Goal: Information Seeking & Learning: Learn about a topic

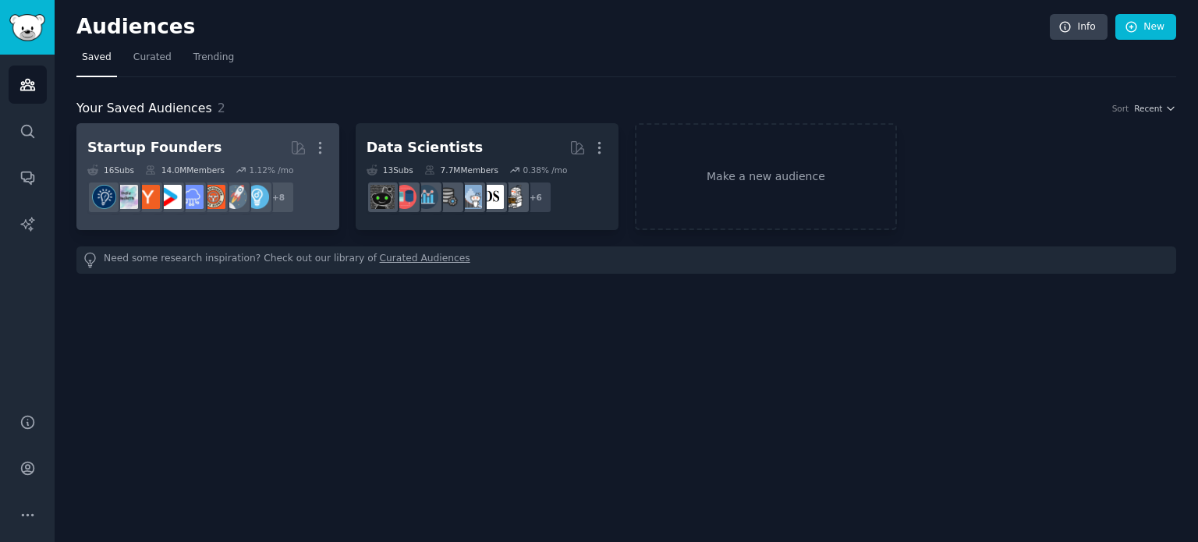
click at [249, 144] on h2 "Startup Founders Curated by GummySearch More" at bounding box center [207, 147] width 241 height 27
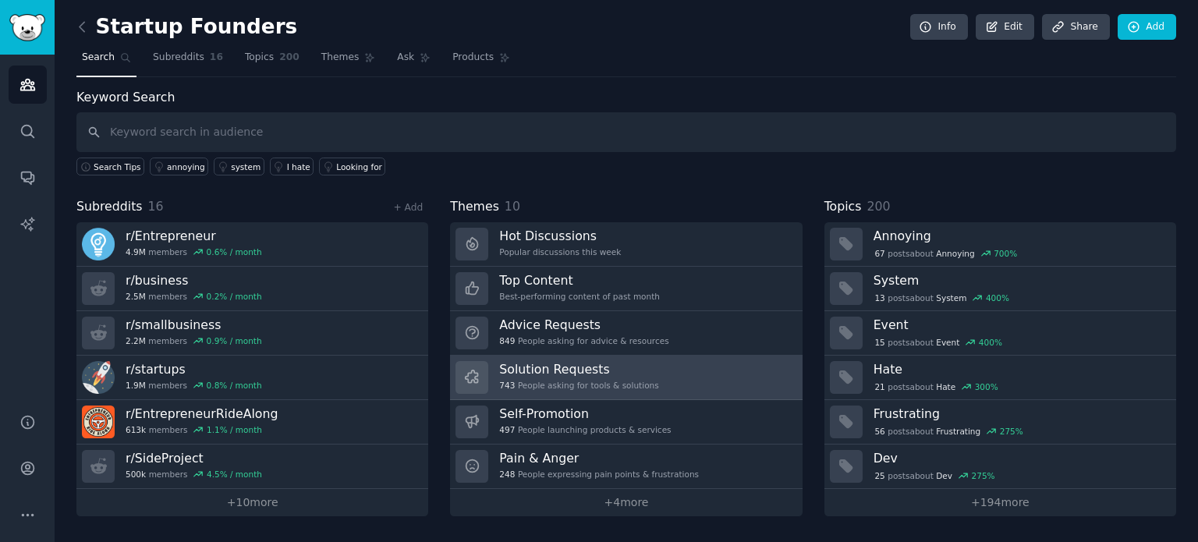
click at [608, 363] on h3 "Solution Requests" at bounding box center [578, 369] width 159 height 16
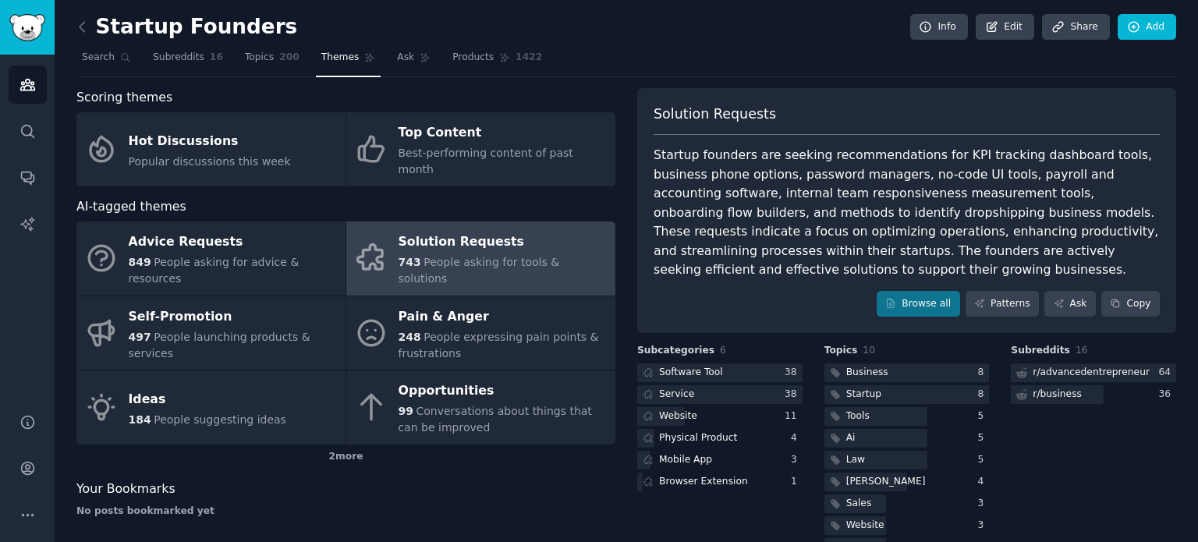
click at [771, 171] on div "Startup founders are seeking recommendations for KPI tracking dashboard tools, …" at bounding box center [907, 213] width 506 height 134
drag, startPoint x: 856, startPoint y: 172, endPoint x: 939, endPoint y: 171, distance: 82.7
click at [939, 171] on div "Startup founders are seeking recommendations for KPI tracking dashboard tools, …" at bounding box center [907, 213] width 506 height 134
drag, startPoint x: 956, startPoint y: 176, endPoint x: 1142, endPoint y: 170, distance: 186.5
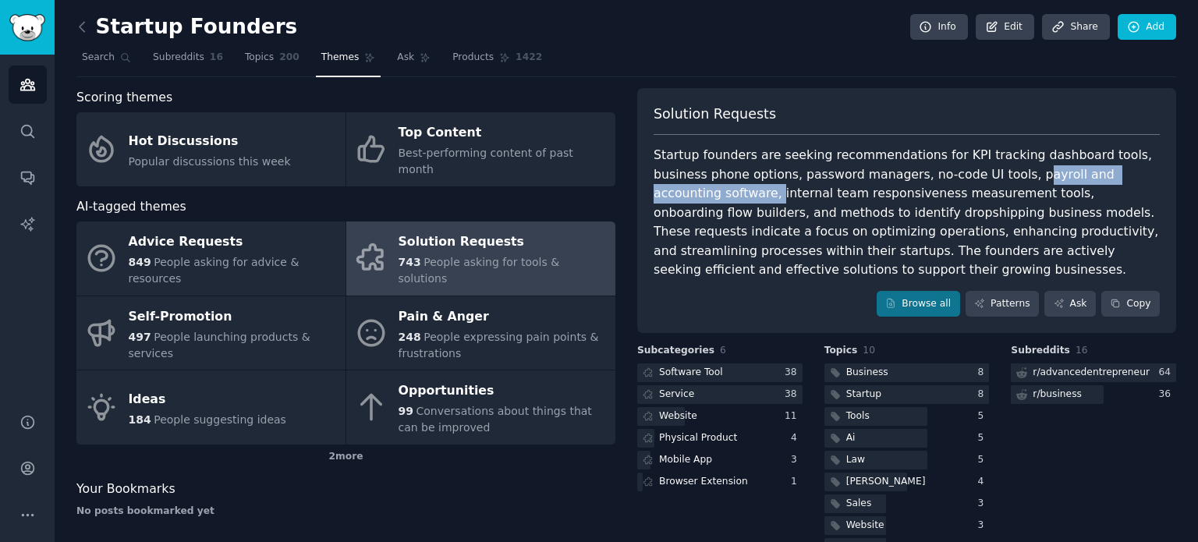
click at [1142, 170] on div "Startup founders are seeking recommendations for KPI tracking dashboard tools, …" at bounding box center [907, 213] width 506 height 134
click at [945, 171] on div "Startup founders are seeking recommendations for KPI tracking dashboard tools, …" at bounding box center [907, 213] width 506 height 134
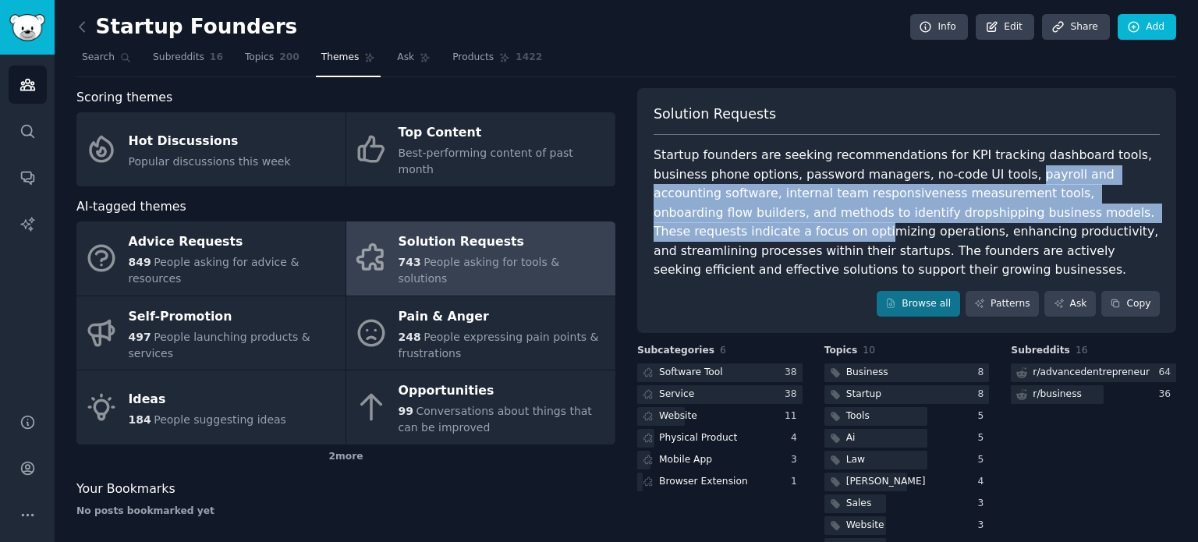
drag, startPoint x: 945, startPoint y: 171, endPoint x: 1076, endPoint y: 207, distance: 135.9
click at [1076, 207] on div "Startup founders are seeking recommendations for KPI tracking dashboard tools, …" at bounding box center [907, 213] width 506 height 134
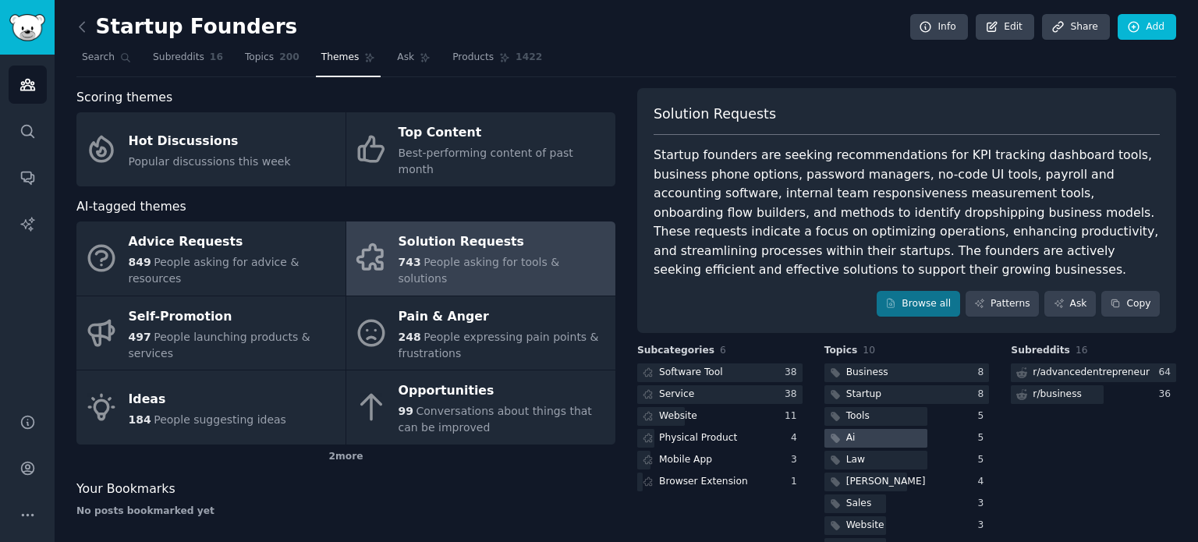
click at [849, 436] on div "Ai" at bounding box center [850, 438] width 9 height 14
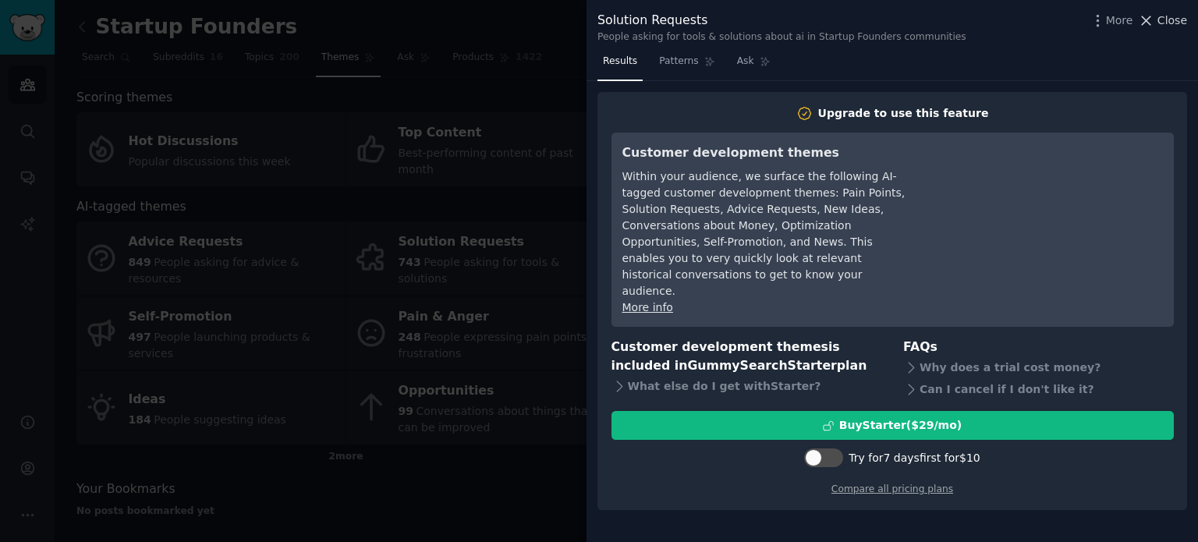
click at [1154, 23] on icon at bounding box center [1146, 20] width 16 height 16
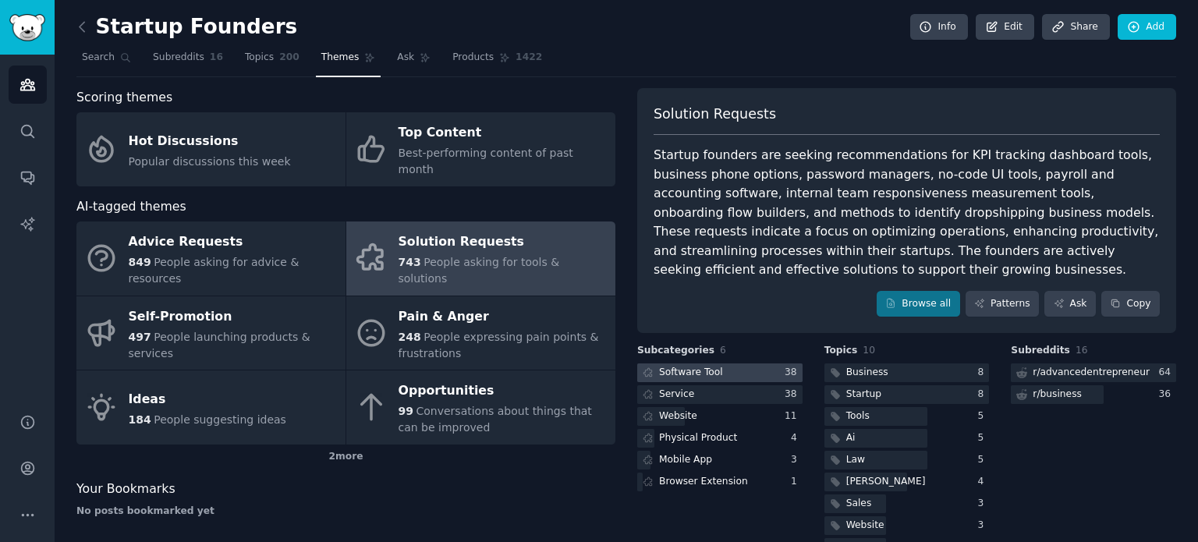
click at [710, 370] on div "Software Tool" at bounding box center [691, 373] width 64 height 14
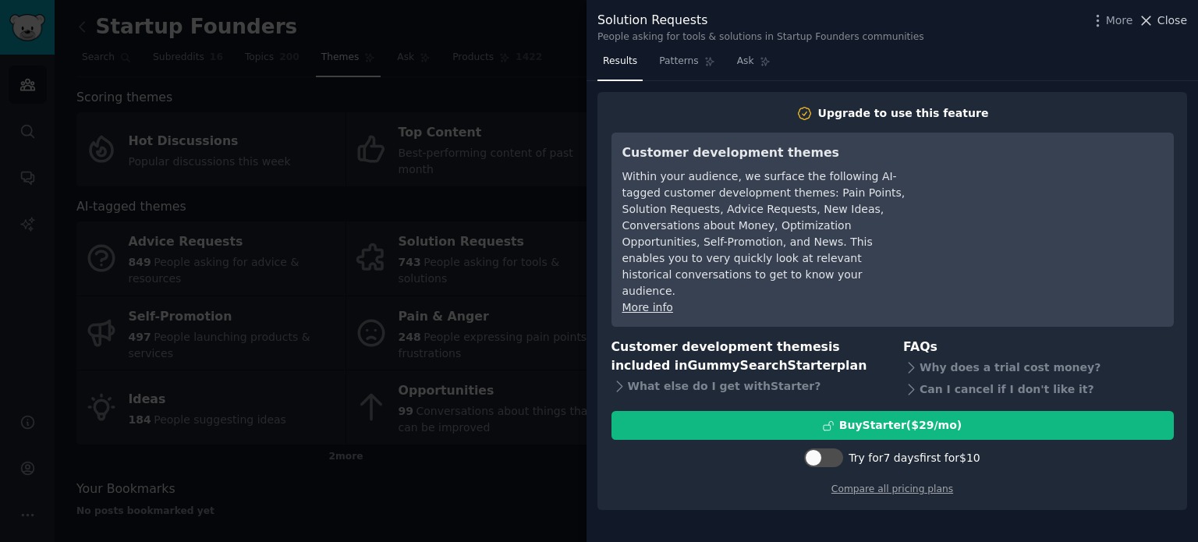
click at [1162, 23] on span "Close" at bounding box center [1173, 20] width 30 height 16
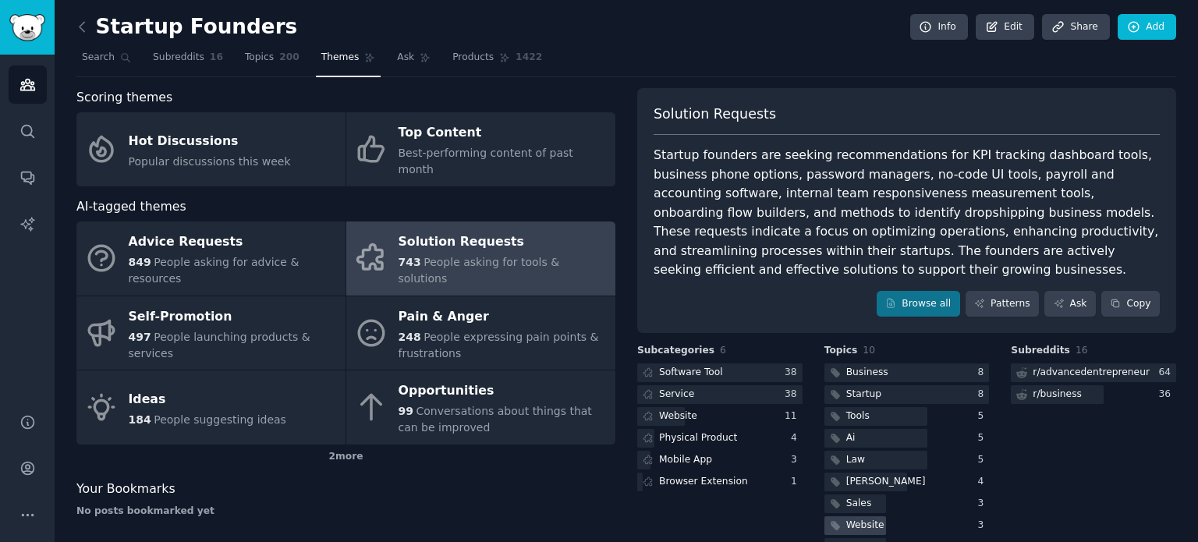
click at [857, 524] on div "Website" at bounding box center [865, 526] width 38 height 14
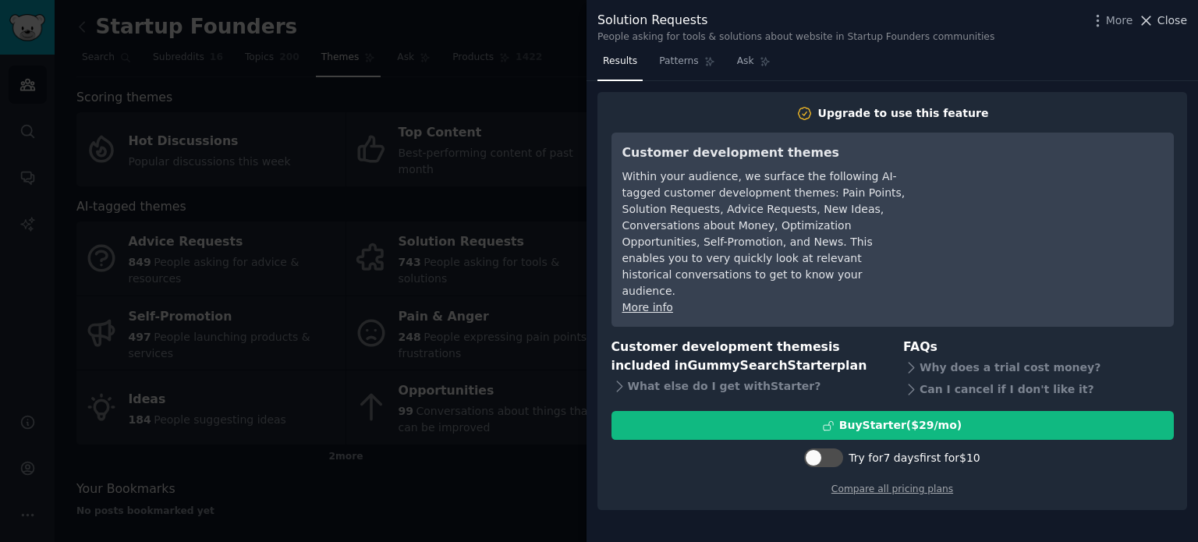
click at [1160, 18] on button "Close" at bounding box center [1162, 20] width 49 height 16
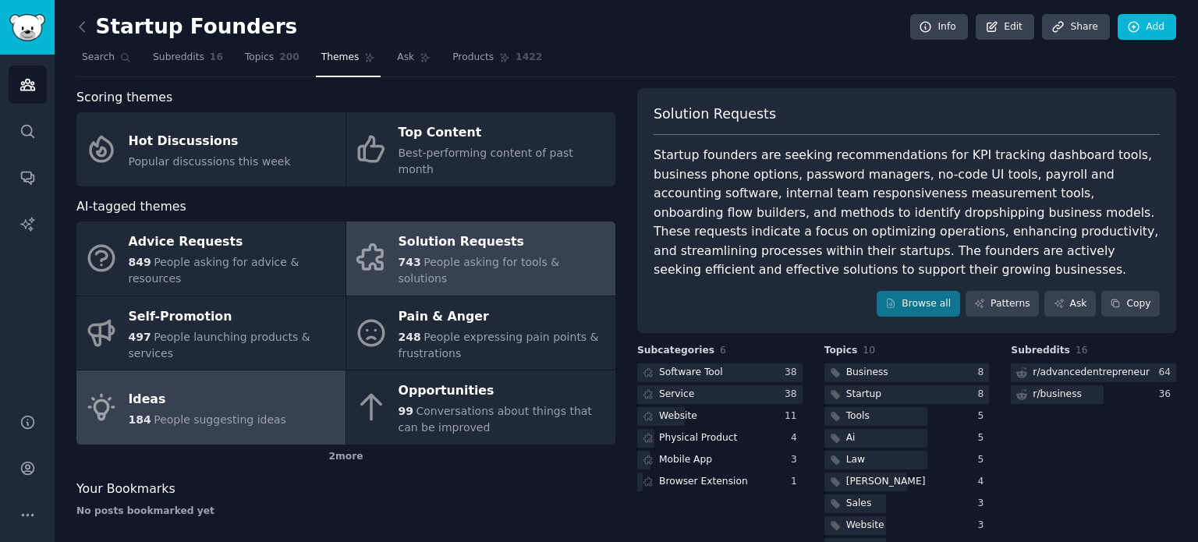
click at [206, 413] on span "People suggesting ideas" at bounding box center [220, 419] width 133 height 12
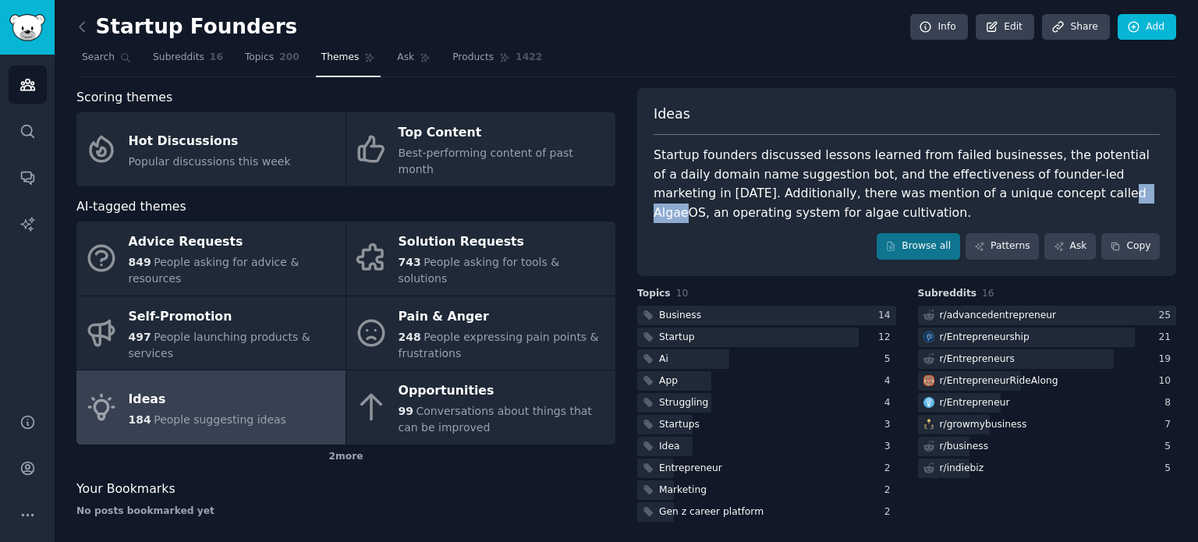
drag, startPoint x: 974, startPoint y: 193, endPoint x: 1018, endPoint y: 191, distance: 43.7
click at [1018, 191] on div "Startup founders discussed lessons learned from failed businesses, the potentia…" at bounding box center [907, 184] width 506 height 76
copy div "AlgaeOS"
click at [829, 107] on div "Ideas" at bounding box center [907, 120] width 506 height 31
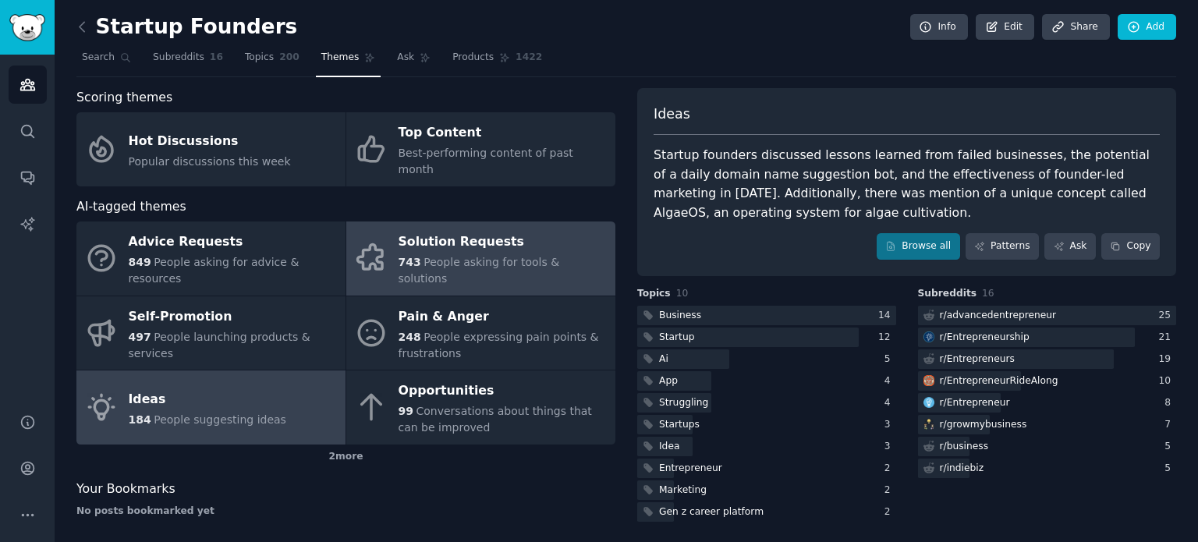
click at [544, 230] on div "Solution Requests" at bounding box center [503, 242] width 209 height 25
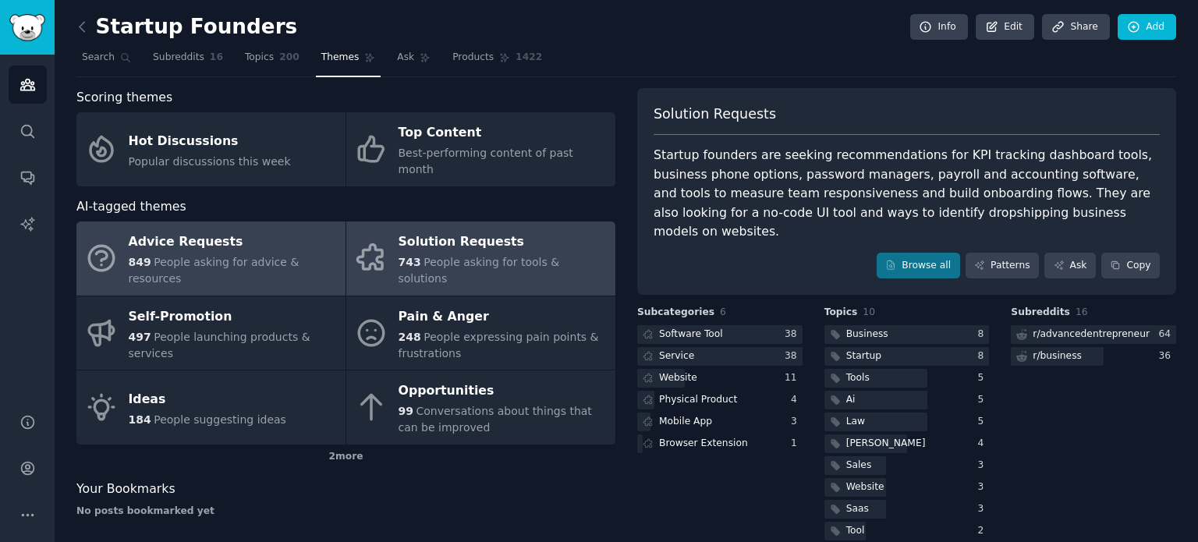
click at [259, 230] on div "Advice Requests" at bounding box center [233, 242] width 209 height 25
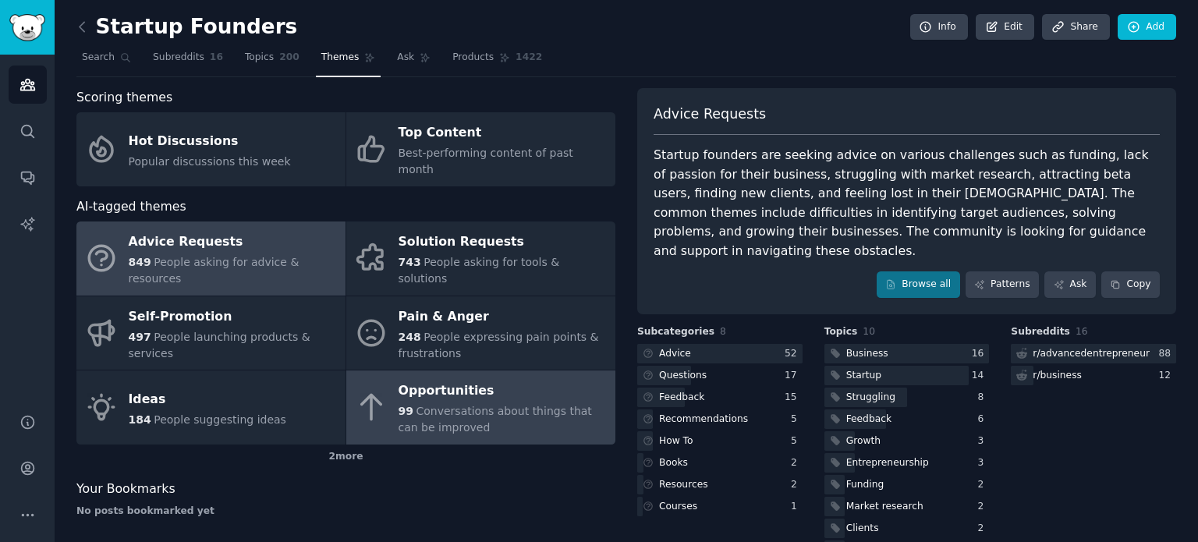
click at [422, 379] on div "Opportunities" at bounding box center [503, 391] width 209 height 25
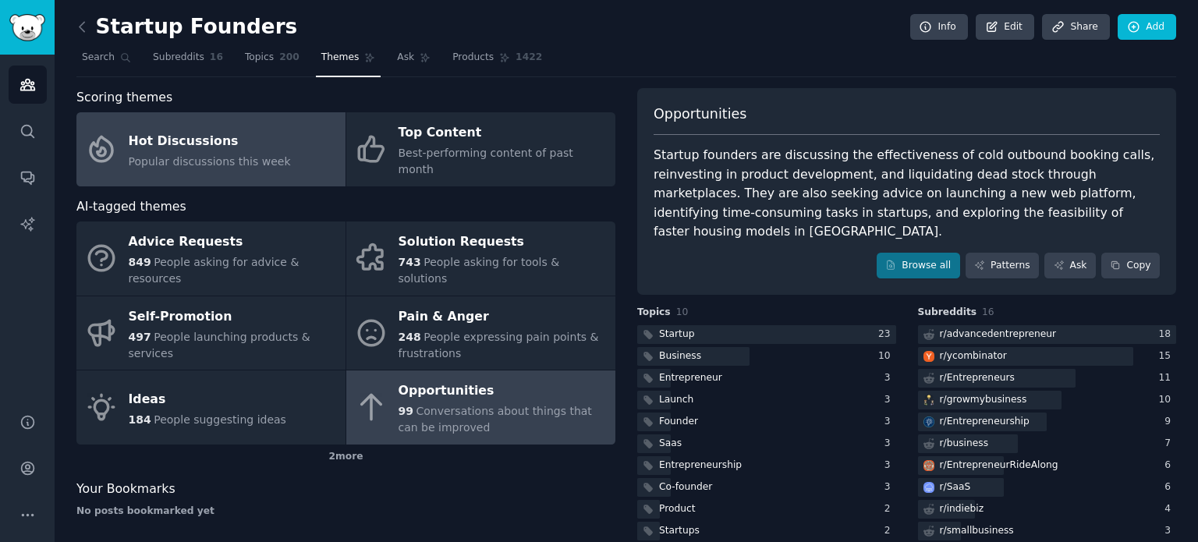
click at [249, 155] on span "Popular discussions this week" at bounding box center [210, 161] width 162 height 12
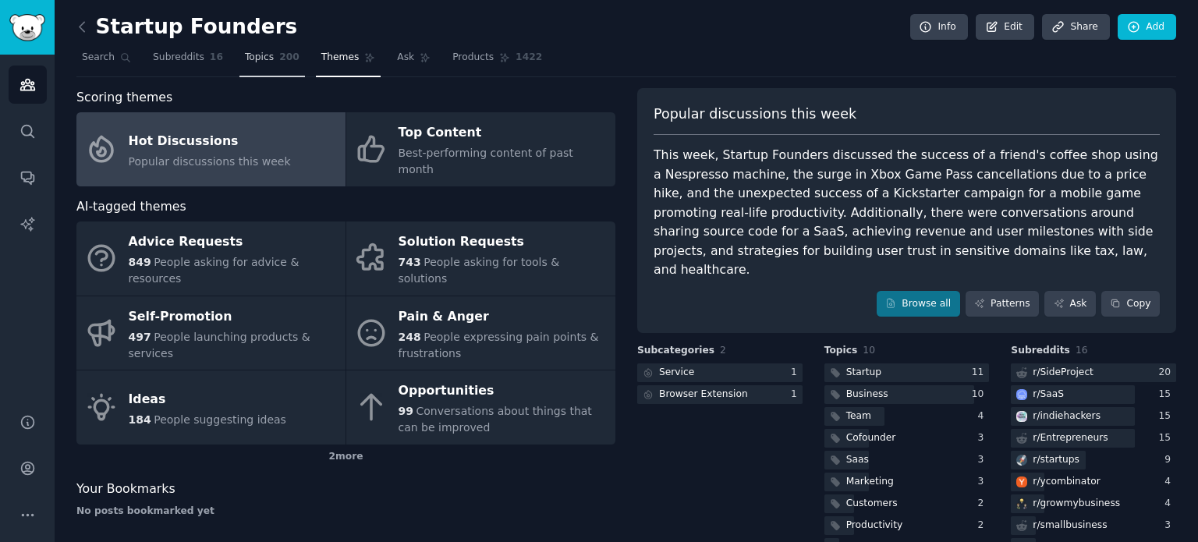
click at [245, 58] on span "Topics" at bounding box center [259, 58] width 29 height 14
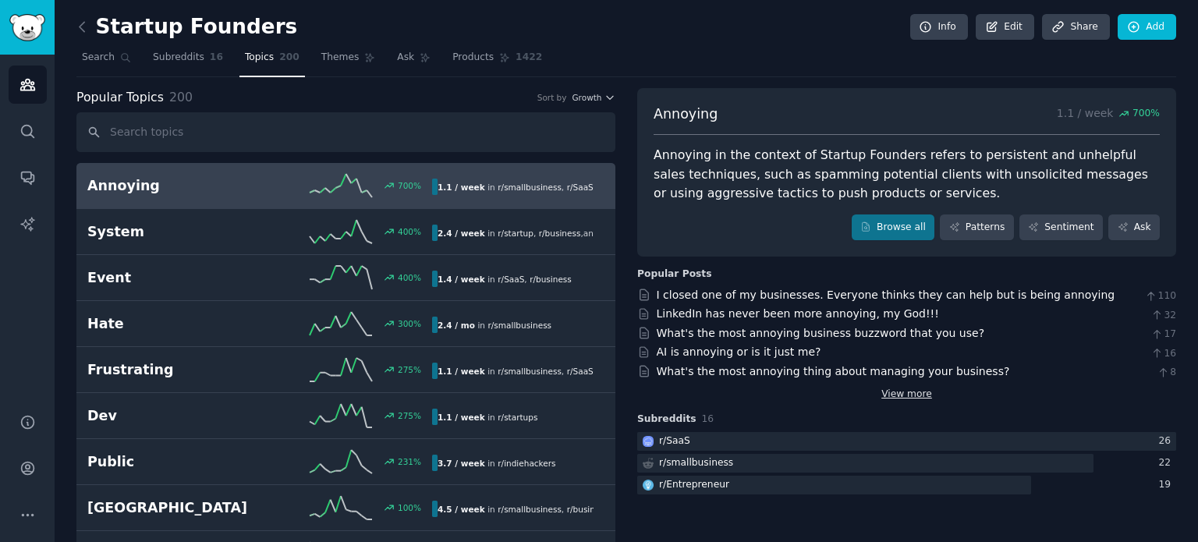
click at [924, 397] on link "View more" at bounding box center [906, 395] width 51 height 14
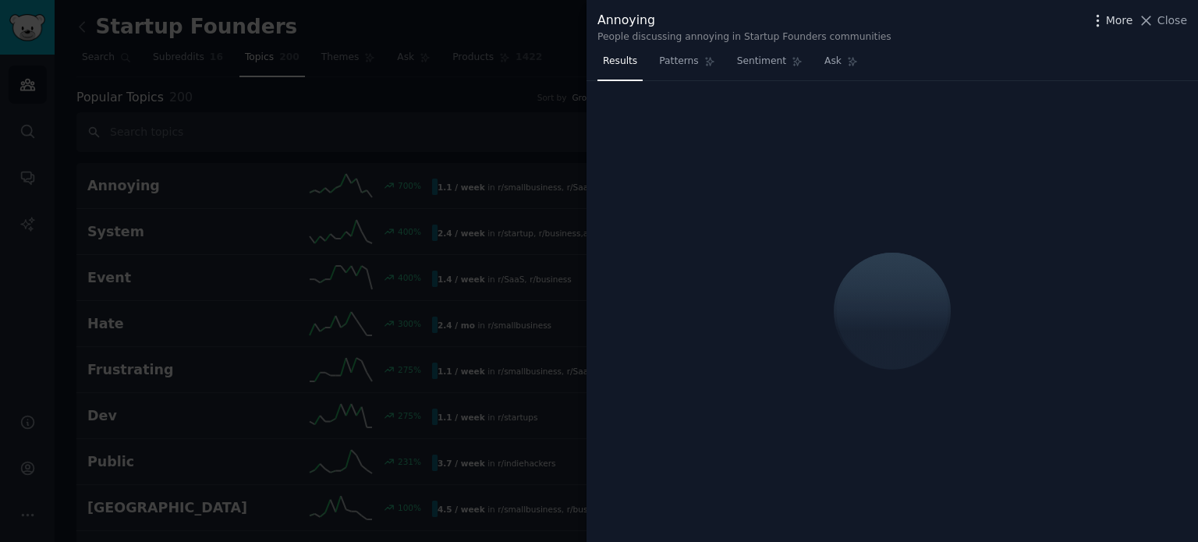
click at [1133, 20] on span "More" at bounding box center [1119, 20] width 27 height 16
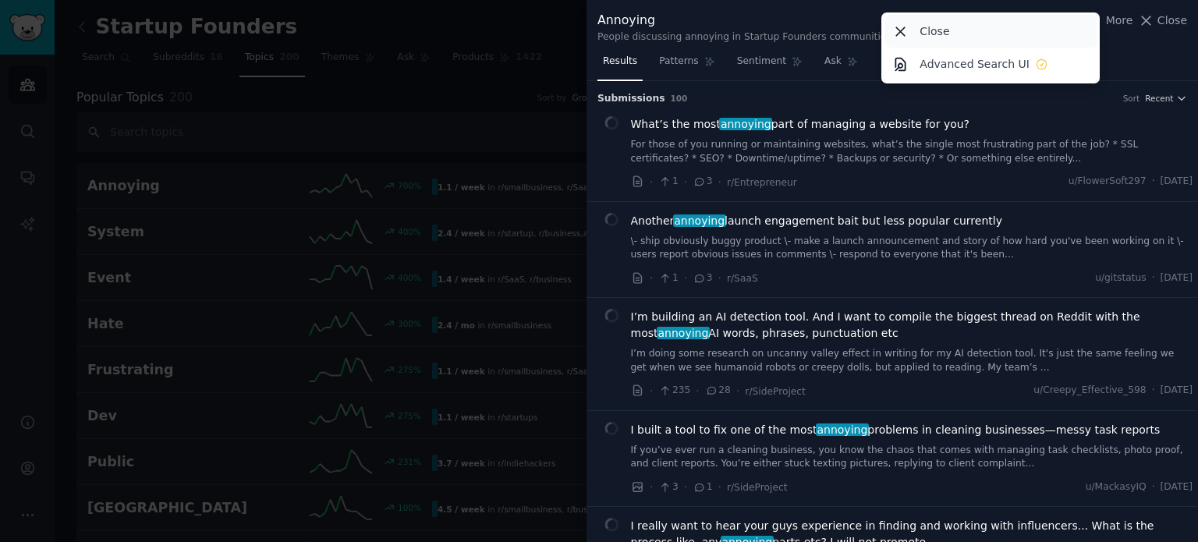
click at [899, 31] on icon at bounding box center [900, 31] width 16 height 16
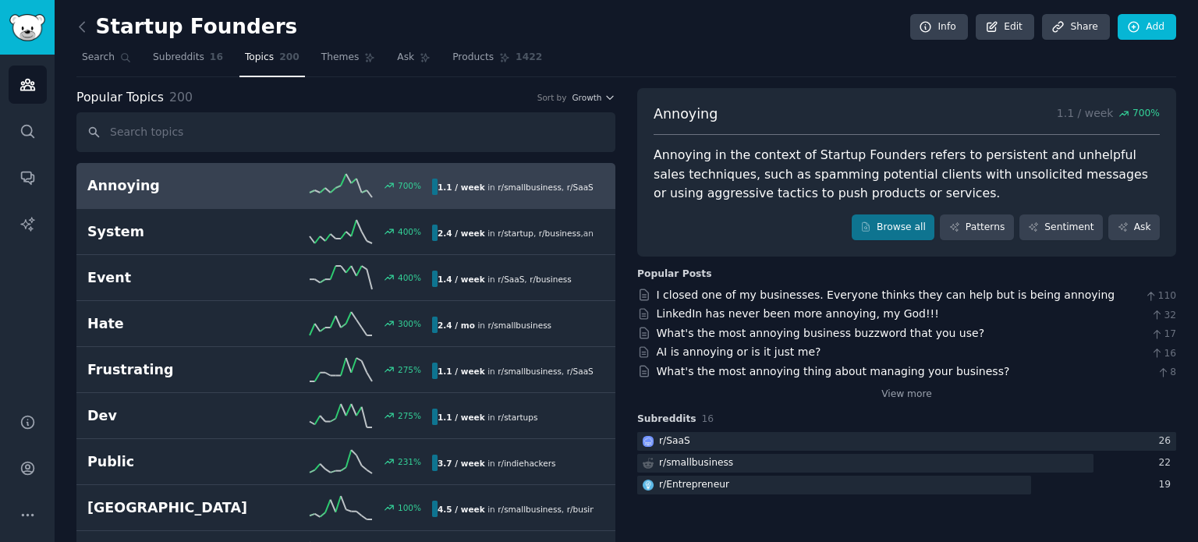
click at [743, 38] on div "Startup Founders Info Edit Share Add" at bounding box center [626, 30] width 1100 height 32
click at [321, 64] on link "Themes" at bounding box center [349, 61] width 66 height 32
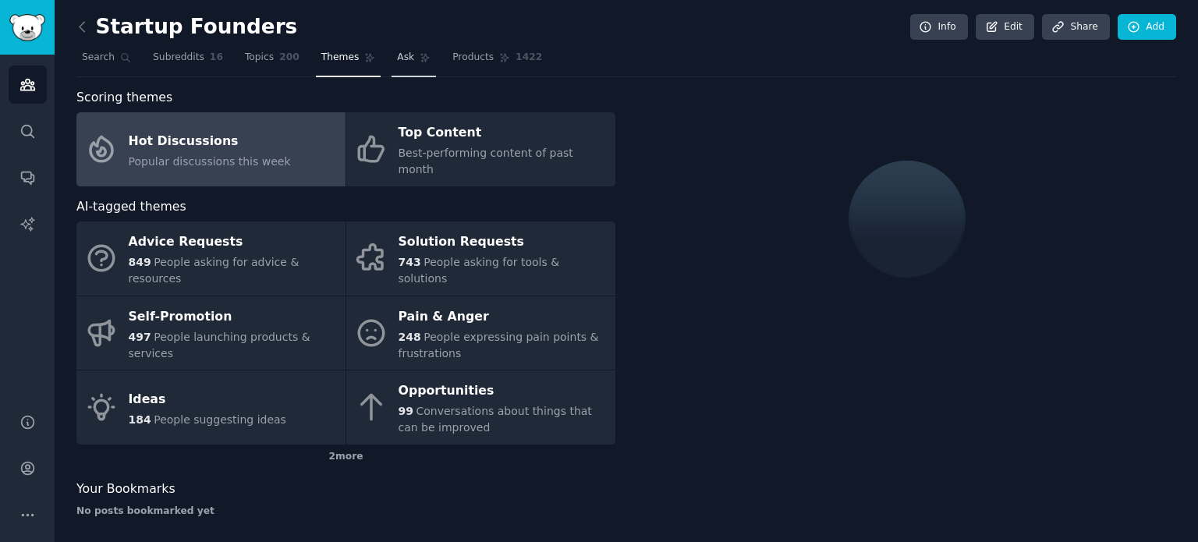
click at [392, 64] on link "Ask" at bounding box center [414, 61] width 44 height 32
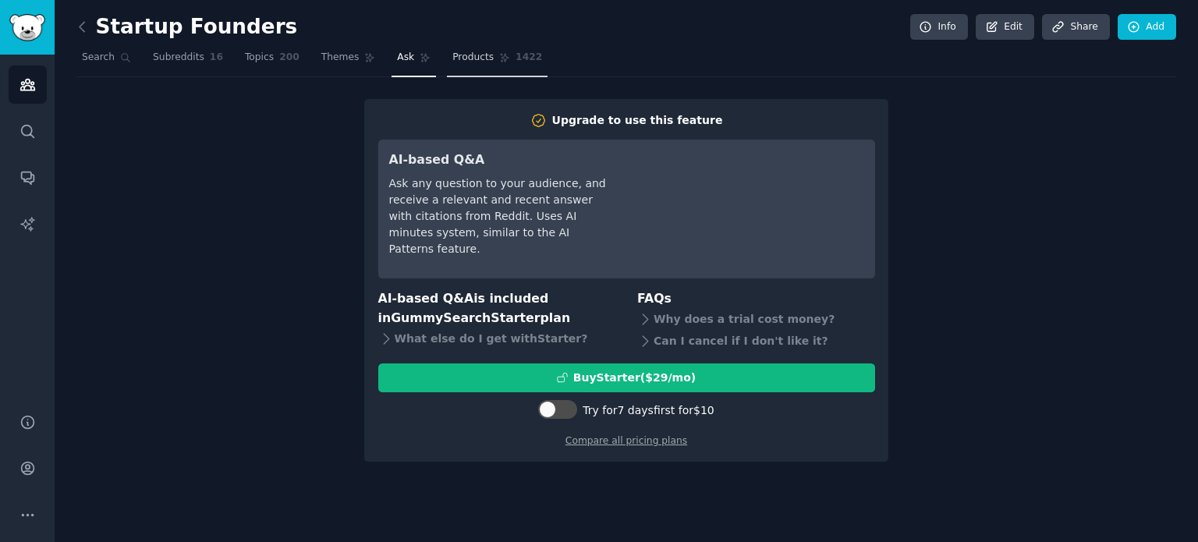
click at [456, 65] on link "Products 1422" at bounding box center [497, 61] width 101 height 32
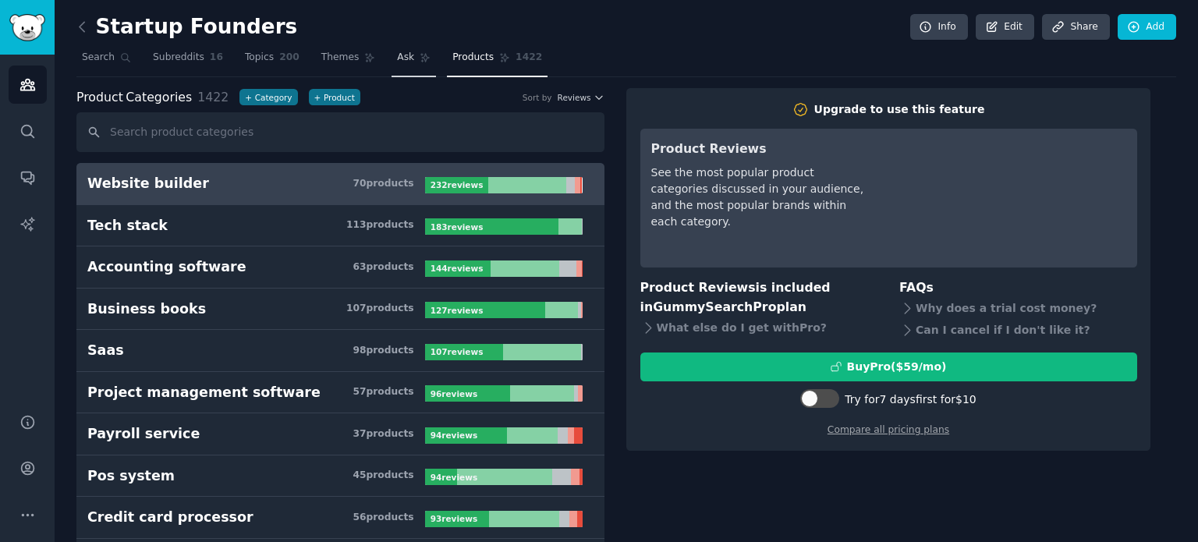
click at [397, 61] on span "Ask" at bounding box center [405, 58] width 17 height 14
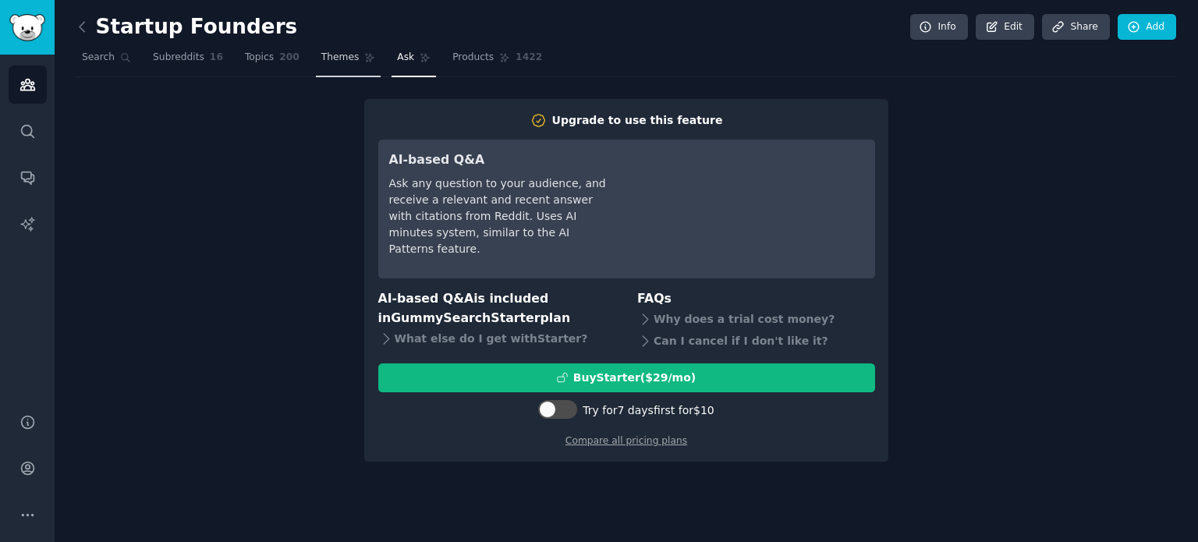
click at [321, 62] on span "Themes" at bounding box center [340, 58] width 38 height 14
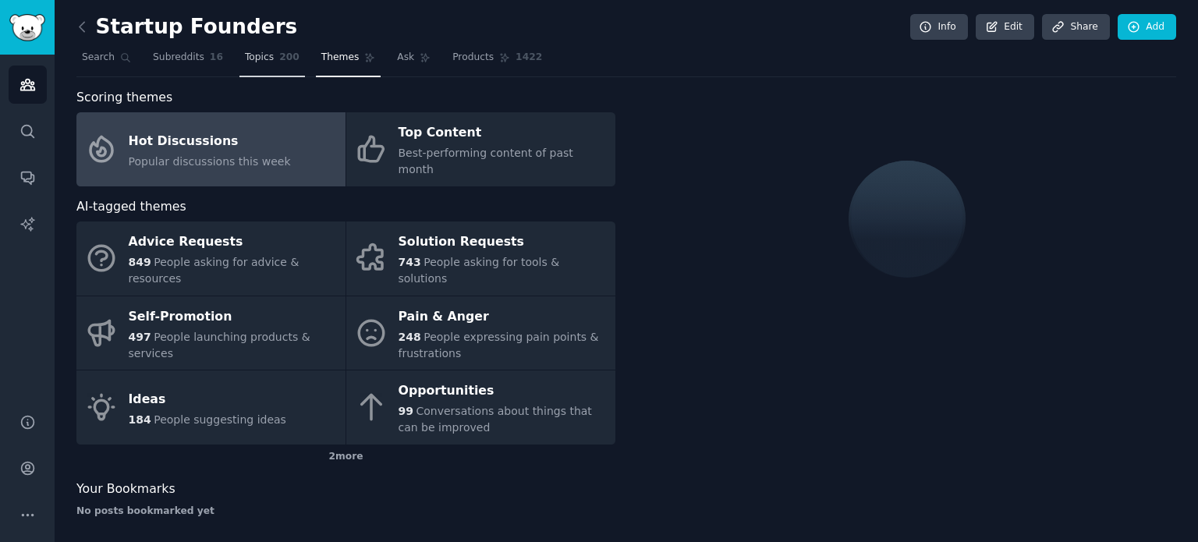
click at [245, 62] on span "Topics" at bounding box center [259, 58] width 29 height 14
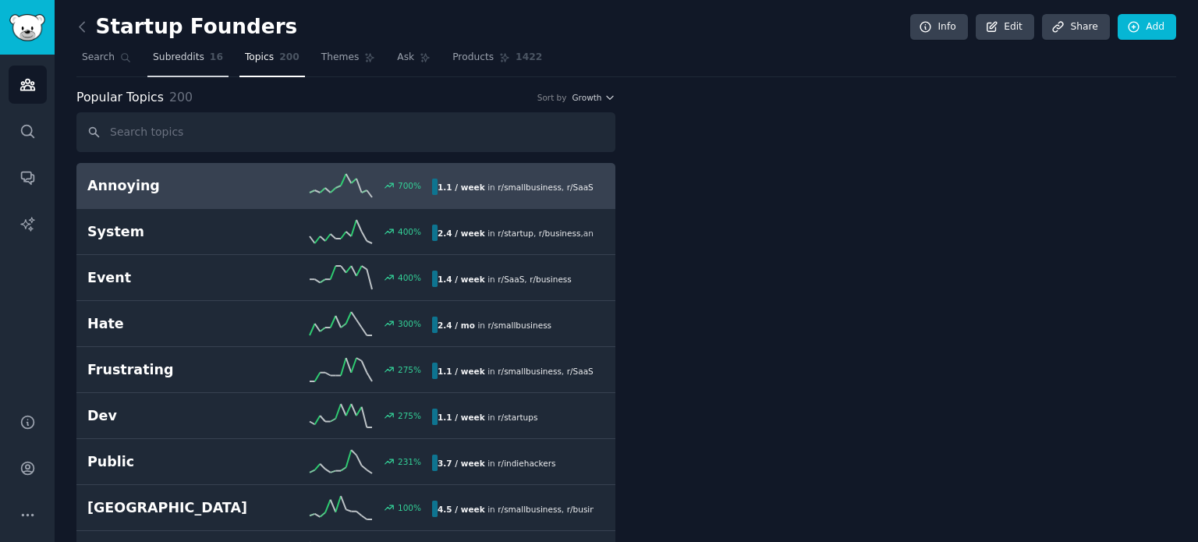
click at [177, 62] on span "Subreddits" at bounding box center [178, 58] width 51 height 14
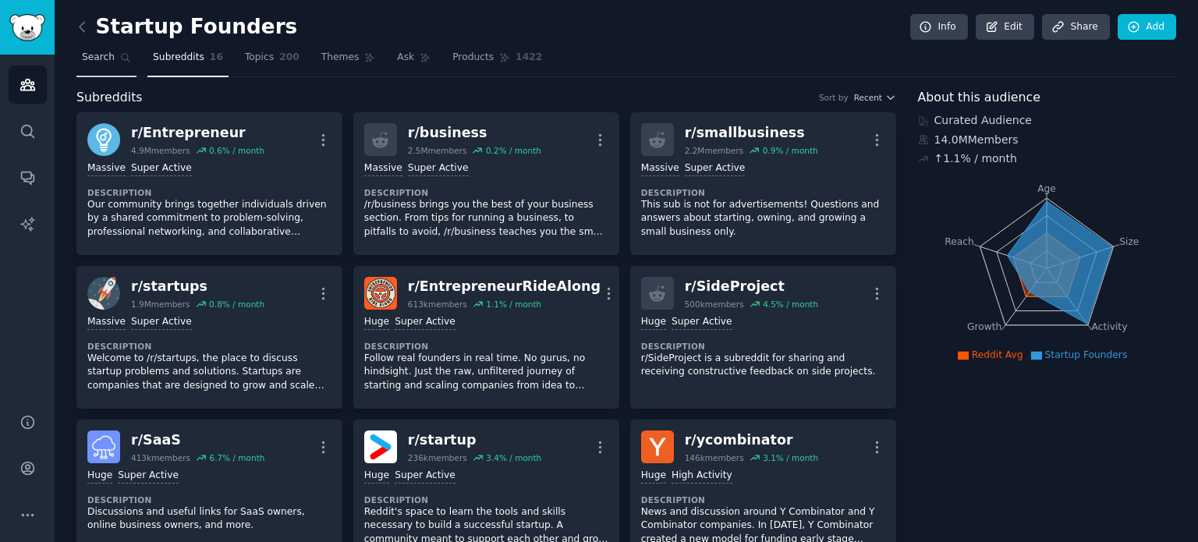
click at [98, 67] on link "Search" at bounding box center [106, 61] width 60 height 32
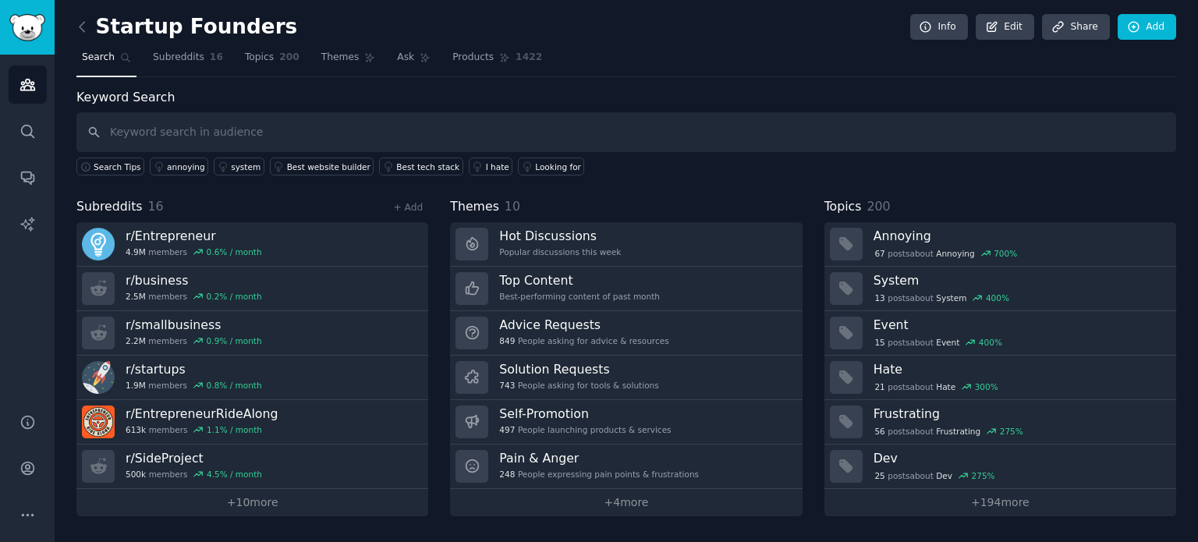
click at [708, 208] on div "Themes 10" at bounding box center [626, 207] width 352 height 20
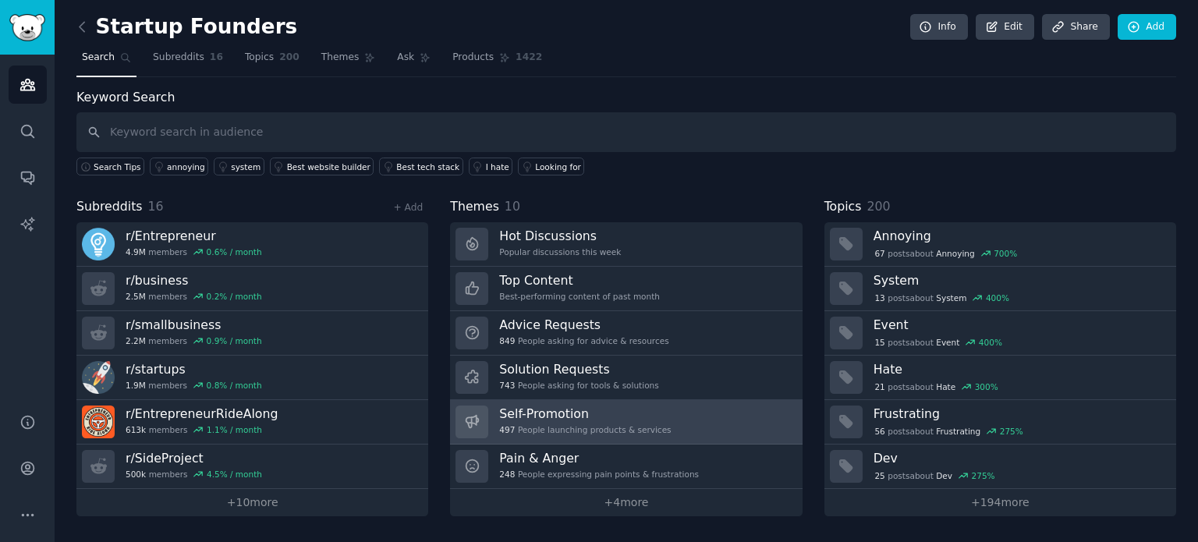
click at [607, 401] on link "Self-Promotion 497 People launching products & services" at bounding box center [626, 422] width 352 height 44
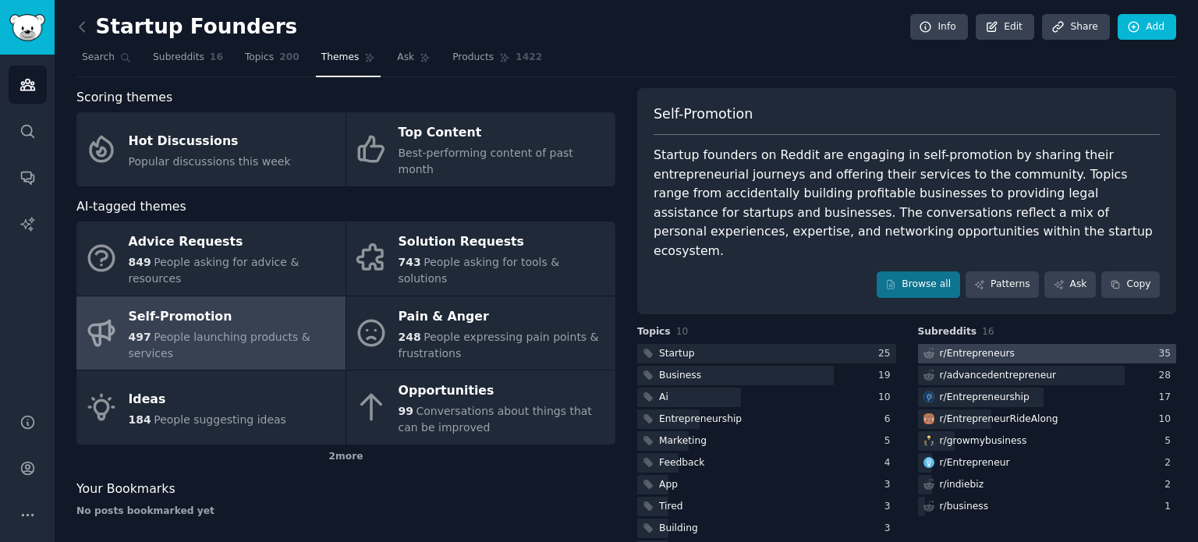
click at [991, 347] on div "r/ Entrepreneurs" at bounding box center [977, 354] width 75 height 14
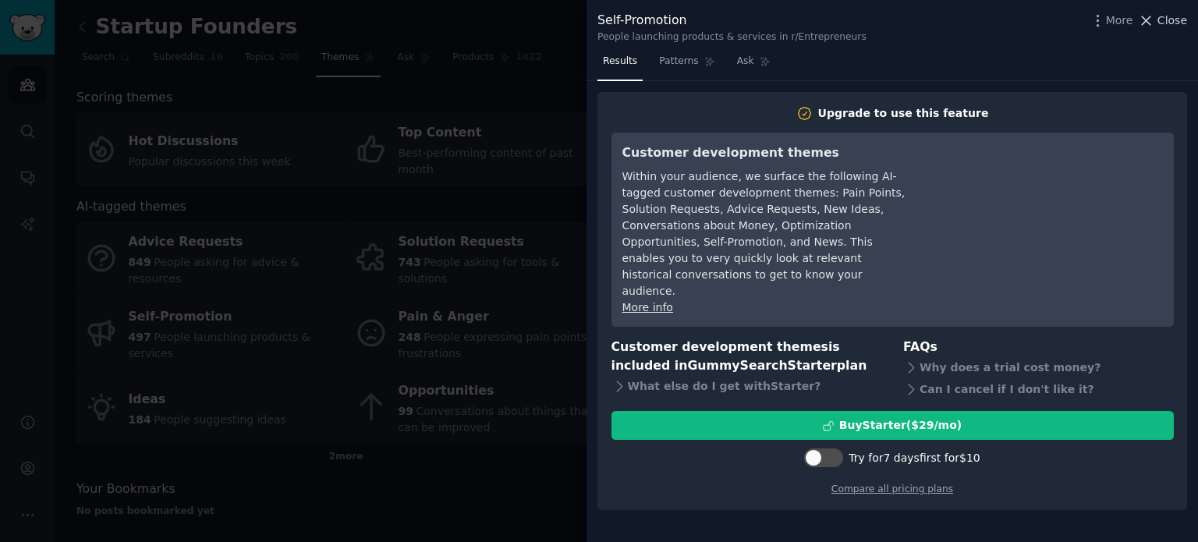
click at [1169, 13] on span "Close" at bounding box center [1173, 20] width 30 height 16
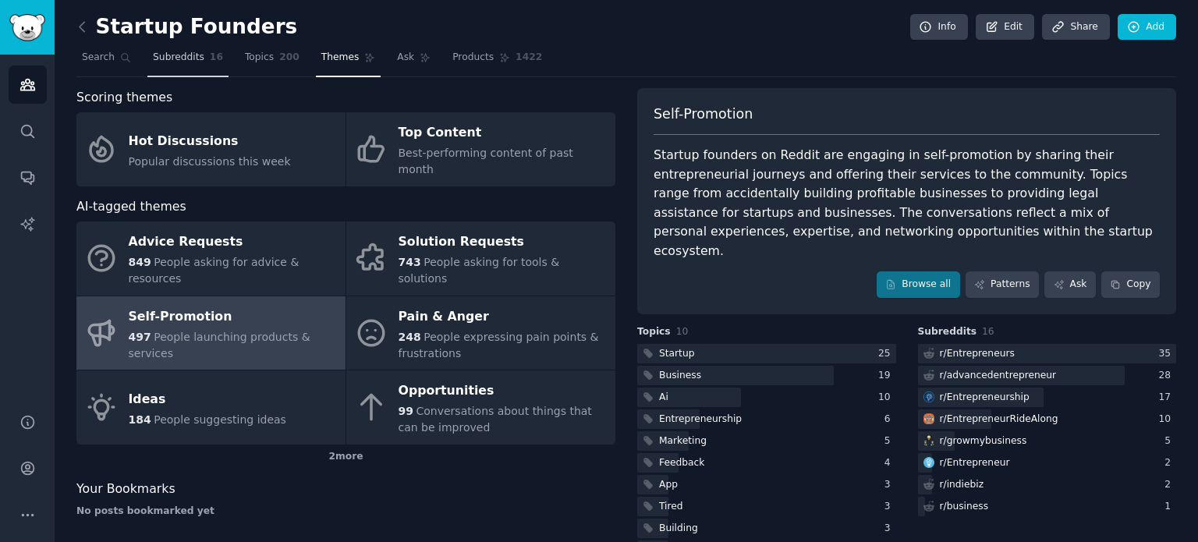
click at [184, 53] on span "Subreddits" at bounding box center [178, 58] width 51 height 14
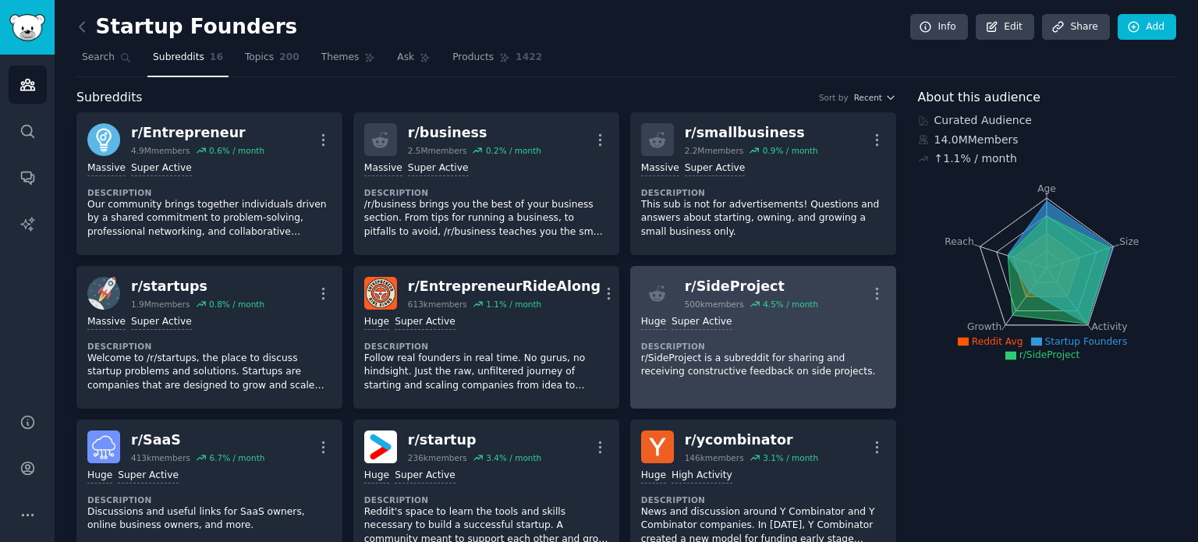
click at [733, 289] on div "r/ SideProject" at bounding box center [751, 287] width 133 height 20
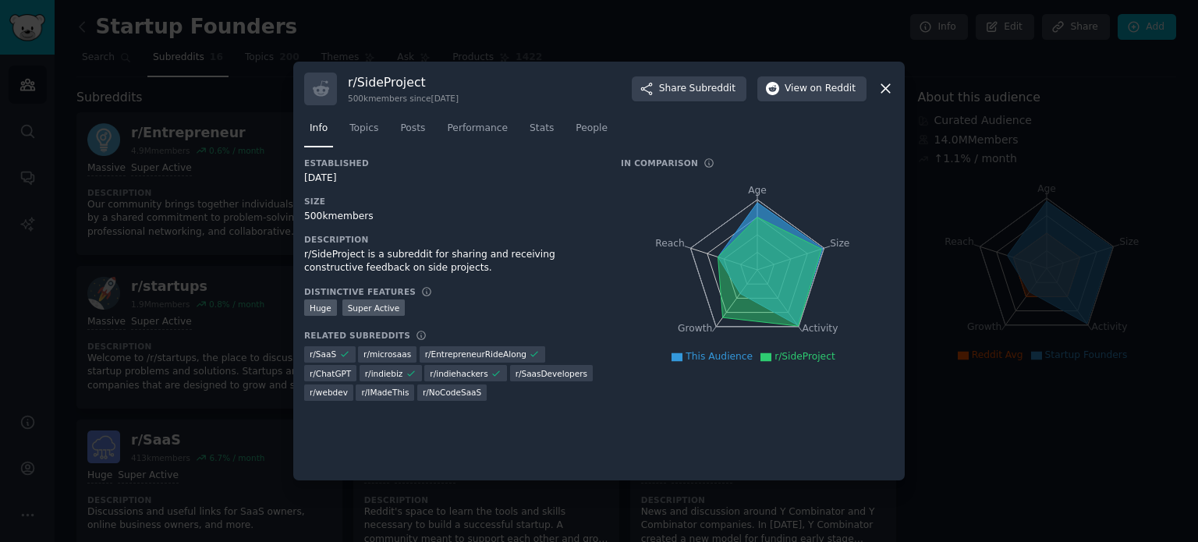
click at [883, 90] on icon at bounding box center [885, 89] width 9 height 9
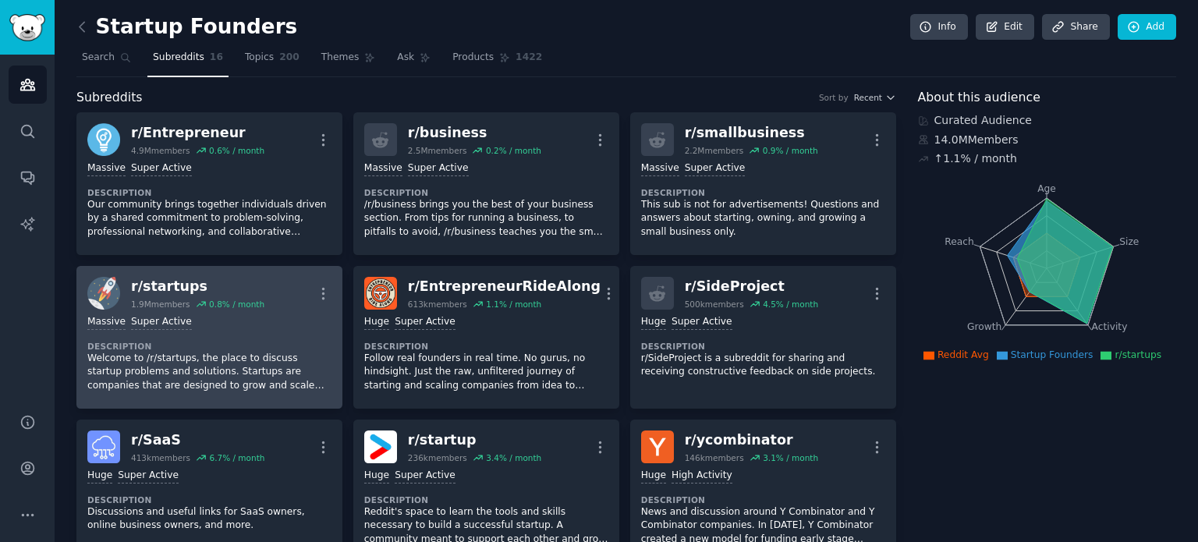
click at [300, 324] on div "Massive Super Active" at bounding box center [209, 322] width 244 height 15
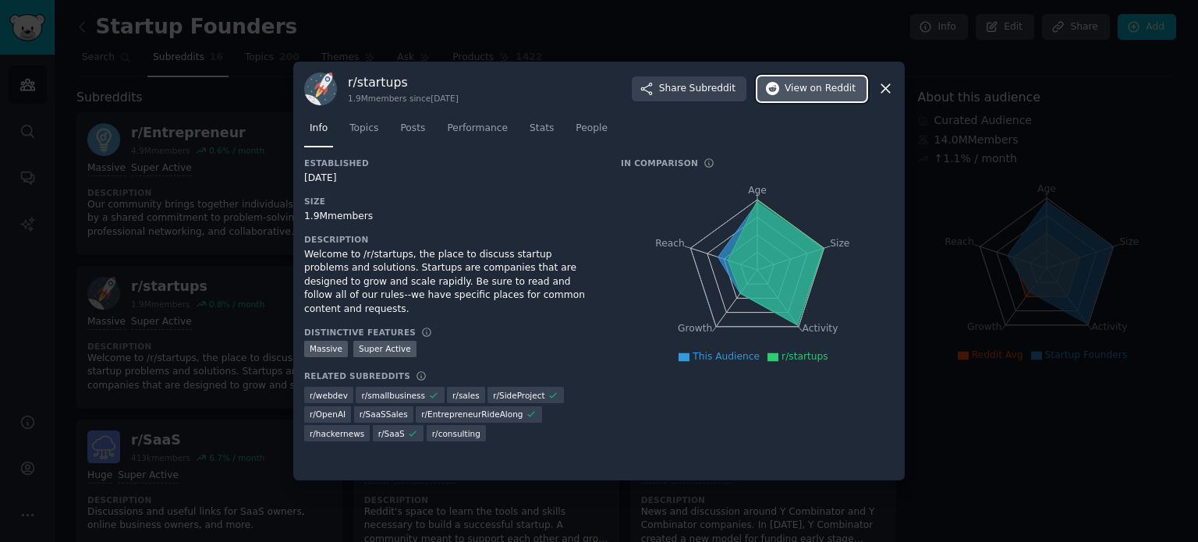
click at [831, 87] on span "on Reddit" at bounding box center [832, 89] width 45 height 14
click at [885, 88] on icon at bounding box center [885, 89] width 9 height 9
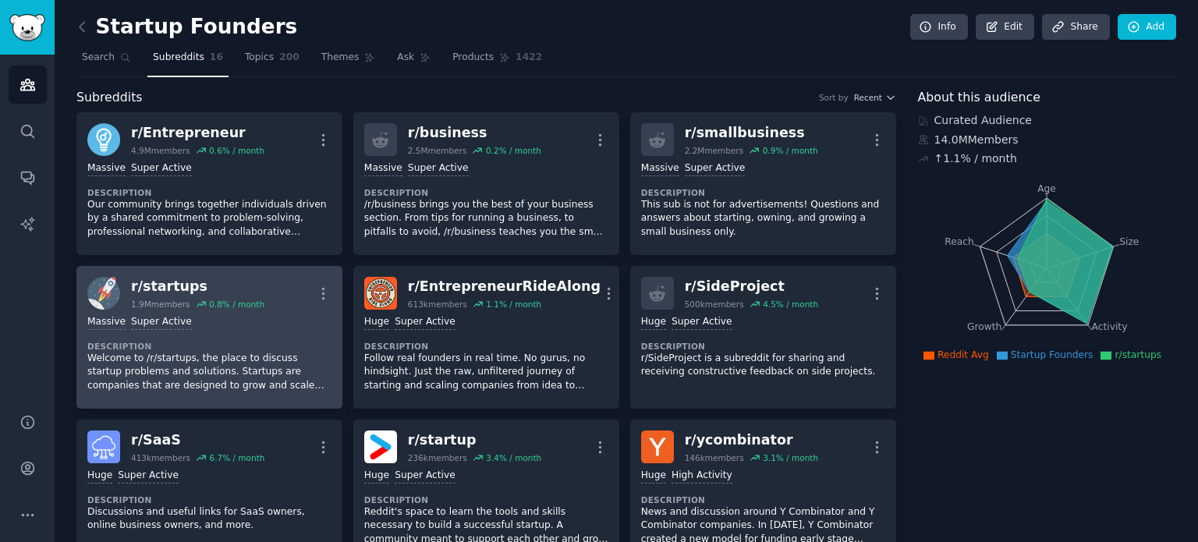
click at [299, 341] on dt "Description" at bounding box center [209, 346] width 244 height 11
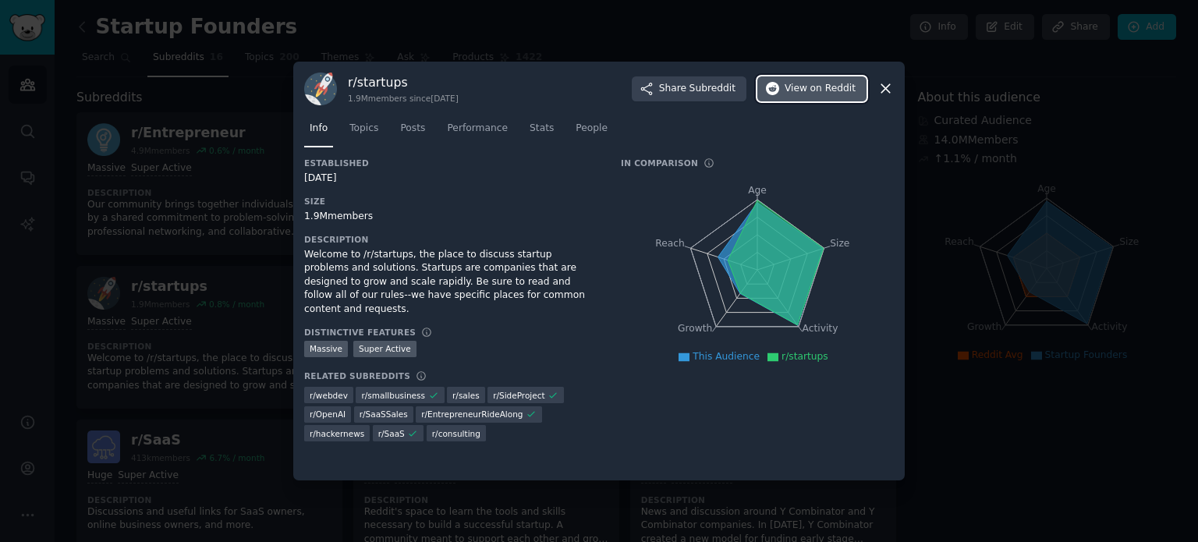
click at [824, 93] on span "on Reddit" at bounding box center [832, 89] width 45 height 14
click at [887, 87] on icon at bounding box center [885, 89] width 9 height 9
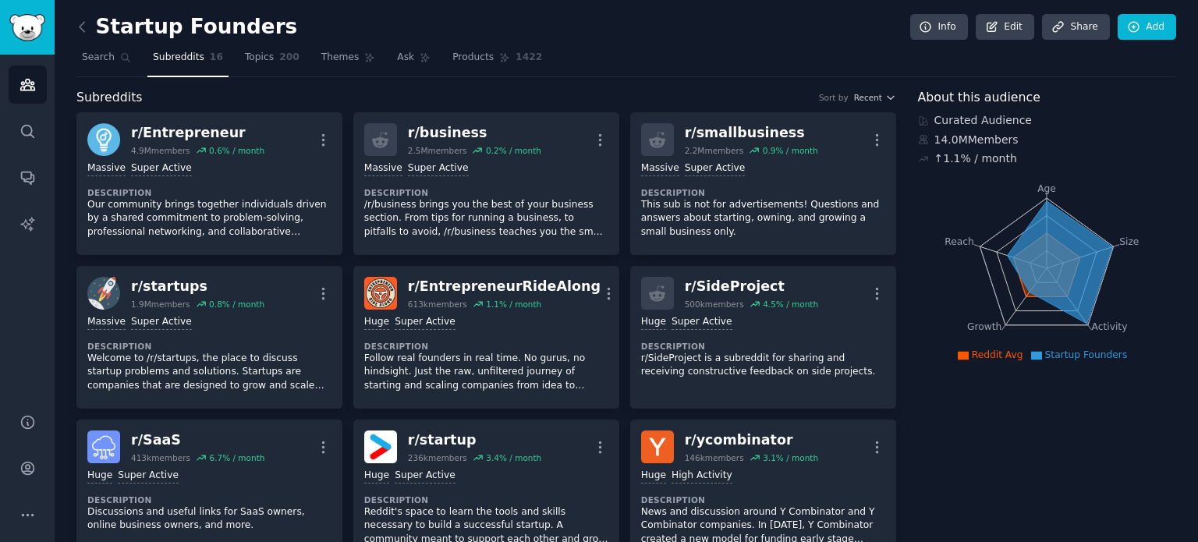
drag, startPoint x: 1197, startPoint y: 95, endPoint x: 1197, endPoint y: 121, distance: 25.7
click at [1197, 121] on main "Startup Founders Info Edit Share Add Search Subreddits 16 Topics 200 Themes Ask…" at bounding box center [626, 271] width 1143 height 542
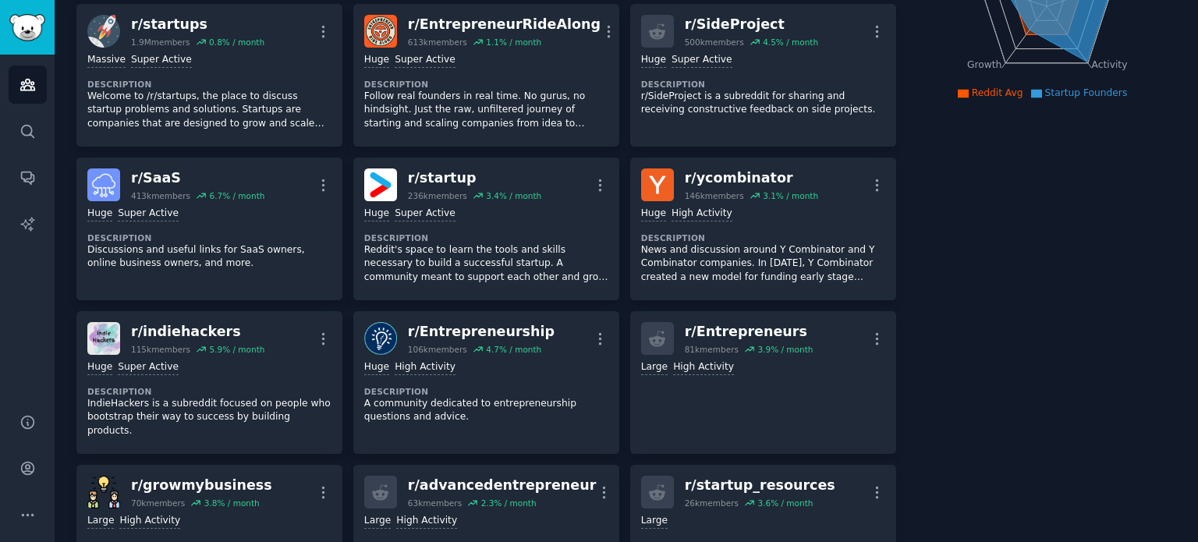
scroll to position [264, 0]
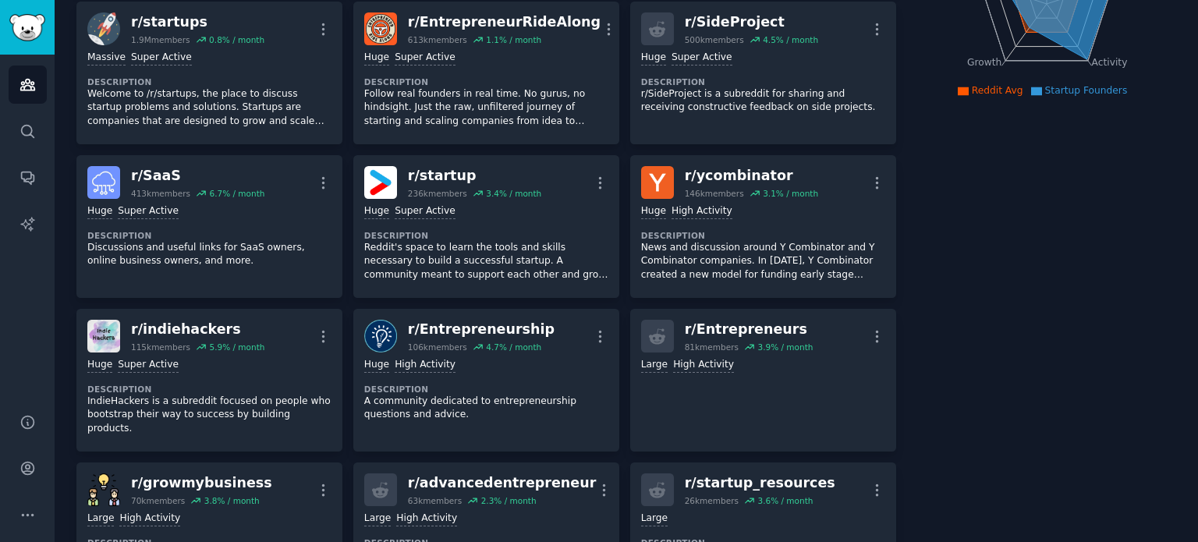
click at [1197, 165] on main "Startup Founders Info Edit Share Add Search Subreddits 16 Topics 200 Themes Ask…" at bounding box center [626, 271] width 1143 height 542
drag, startPoint x: 1197, startPoint y: 165, endPoint x: 1197, endPoint y: 108, distance: 56.9
click at [1197, 108] on main "Startup Founders Info Edit Share Add Search Subreddits 16 Topics 200 Themes Ask…" at bounding box center [626, 271] width 1143 height 542
drag, startPoint x: 1197, startPoint y: 108, endPoint x: 1196, endPoint y: 129, distance: 21.1
click at [1196, 129] on main "Startup Founders Info Edit Share Add Search Subreddits 16 Topics 200 Themes Ask…" at bounding box center [626, 271] width 1143 height 542
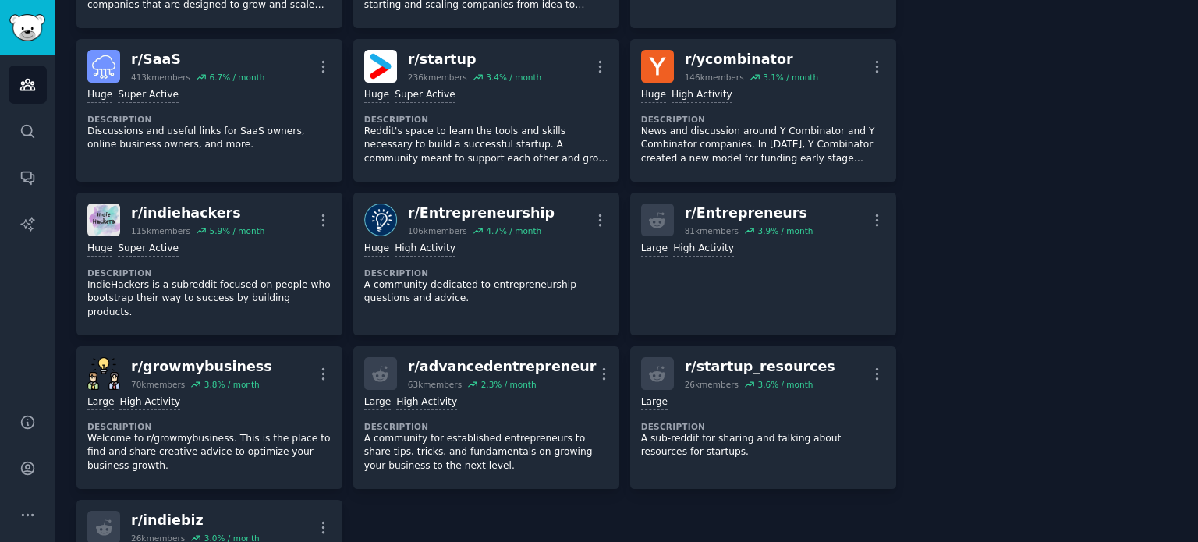
scroll to position [381, 0]
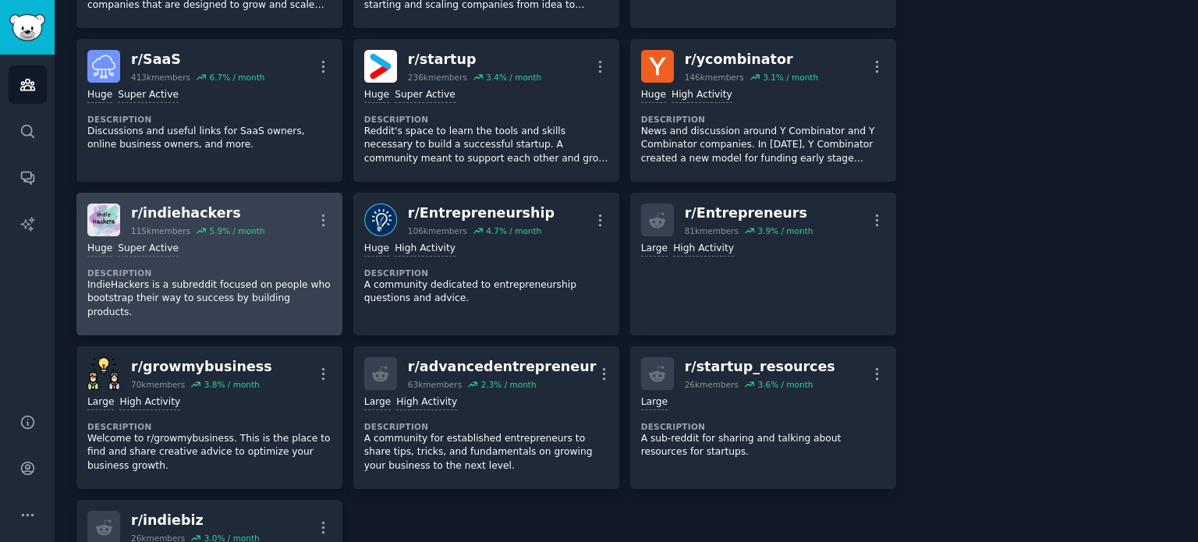
click at [222, 242] on div "Huge Super Active" at bounding box center [209, 249] width 244 height 15
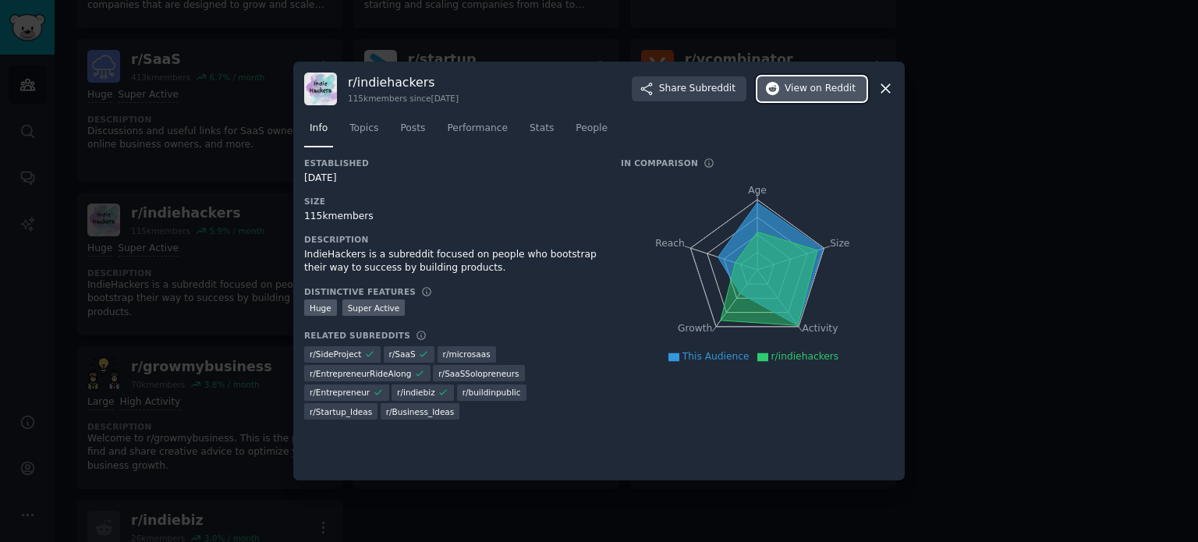
click at [816, 94] on span "on Reddit" at bounding box center [832, 89] width 45 height 14
